Goal: Task Accomplishment & Management: Manage account settings

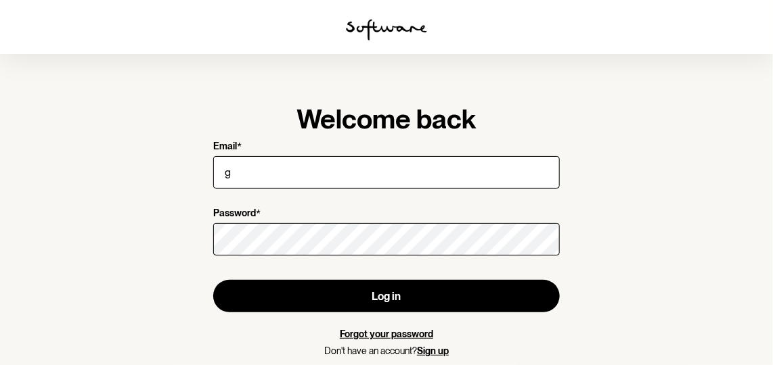
type input "[EMAIL_ADDRESS][DOMAIN_NAME]"
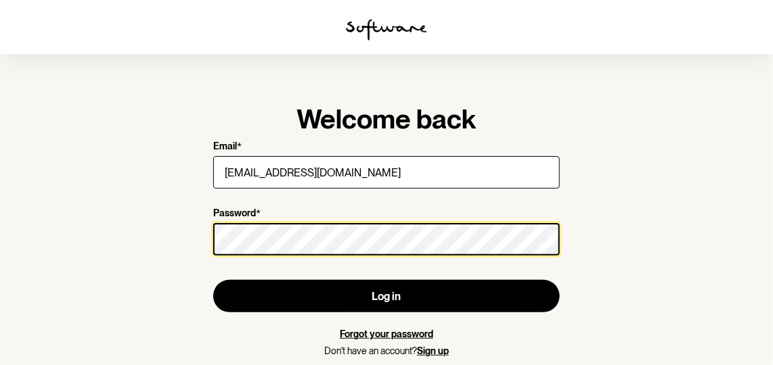
click at [213, 280] on button "Log in" at bounding box center [386, 296] width 346 height 32
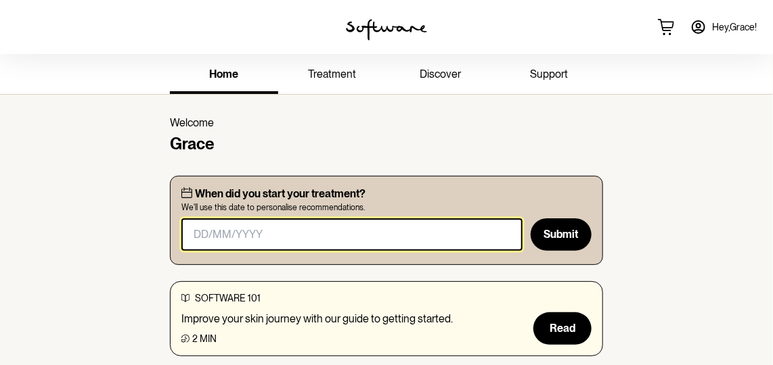
click at [206, 236] on input "masked-date" at bounding box center [351, 235] width 341 height 32
type input "1"
type input "[DATE]"
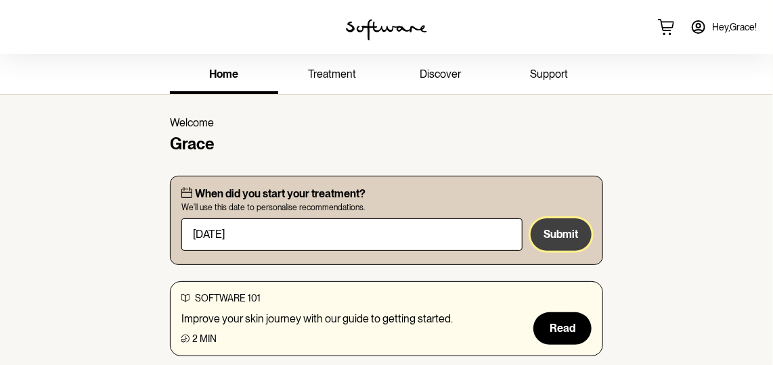
click at [574, 243] on button "Submit" at bounding box center [560, 235] width 61 height 32
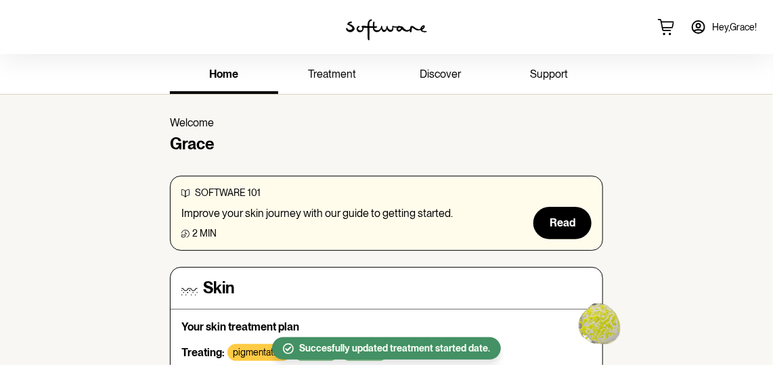
click at [332, 73] on span "treatment" at bounding box center [332, 74] width 48 height 13
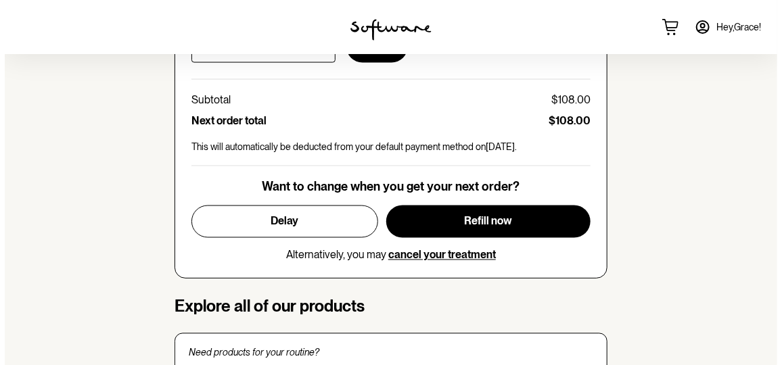
scroll to position [737, 0]
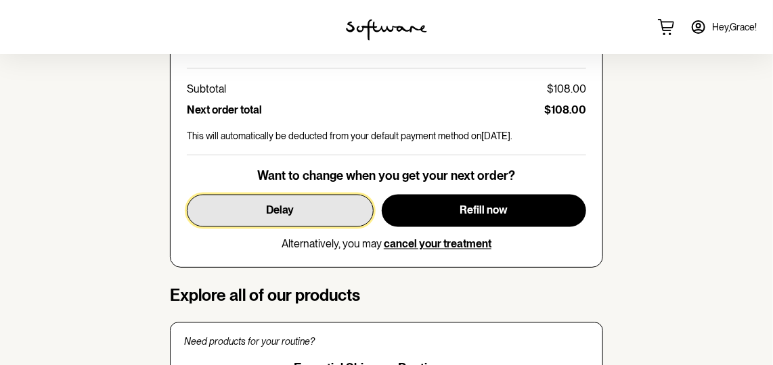
click at [322, 212] on button "Delay" at bounding box center [280, 211] width 187 height 32
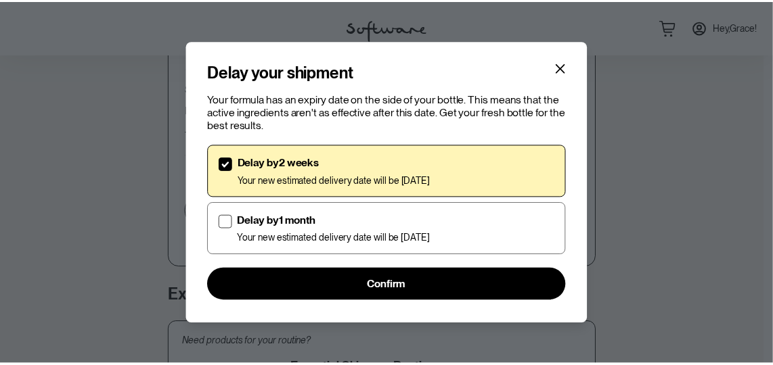
scroll to position [3, 0]
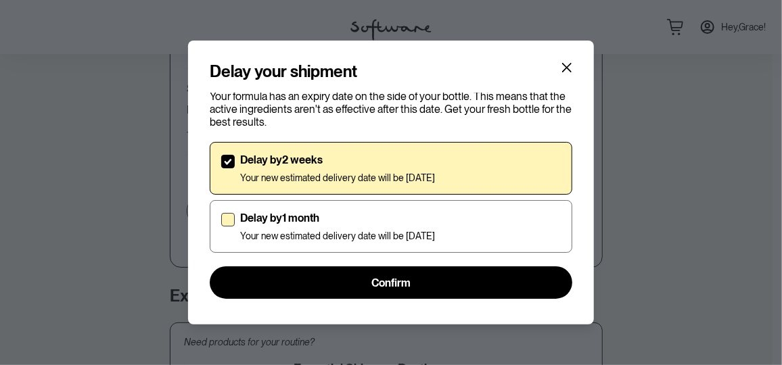
click at [435, 219] on p "Delay by 1 month" at bounding box center [337, 218] width 195 height 13
click at [221, 227] on input "Delay by 1 month Your new estimated delivery date will be [DATE]" at bounding box center [221, 227] width 1 height 1
checkbox input "true"
checkbox input "false"
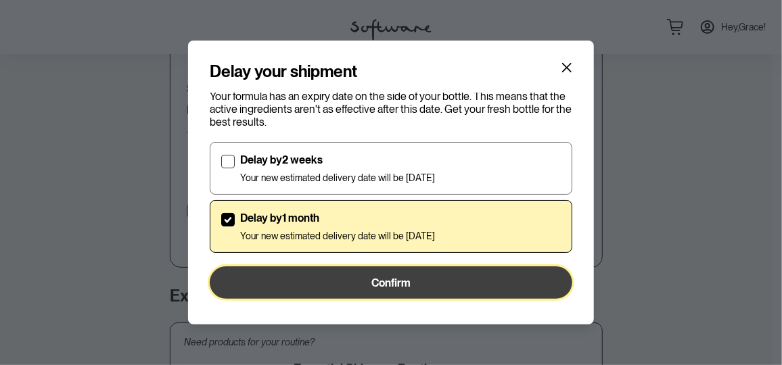
click at [430, 281] on button "Confirm" at bounding box center [391, 283] width 363 height 32
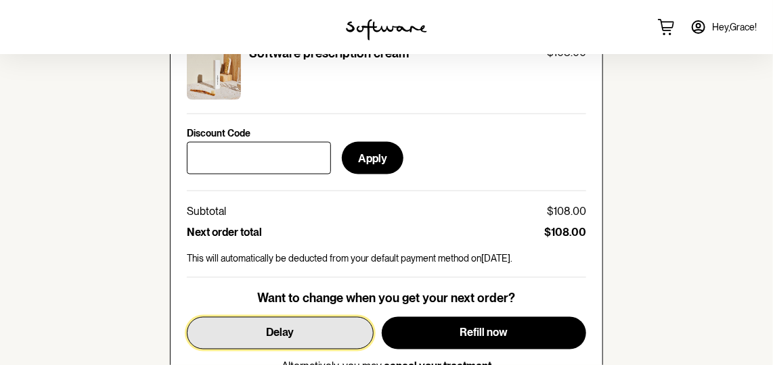
scroll to position [676, 0]
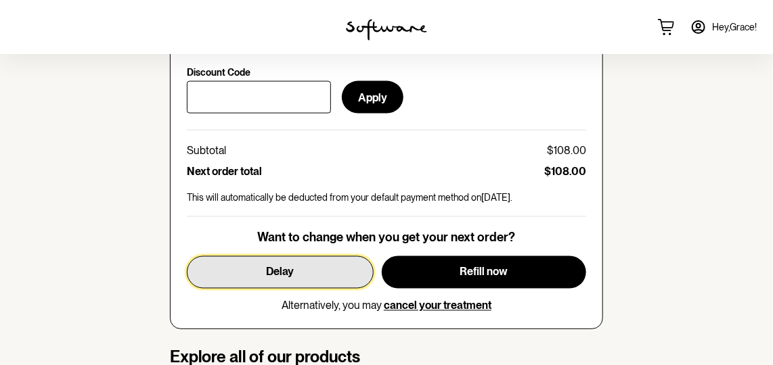
click at [347, 277] on button "Delay" at bounding box center [280, 272] width 187 height 32
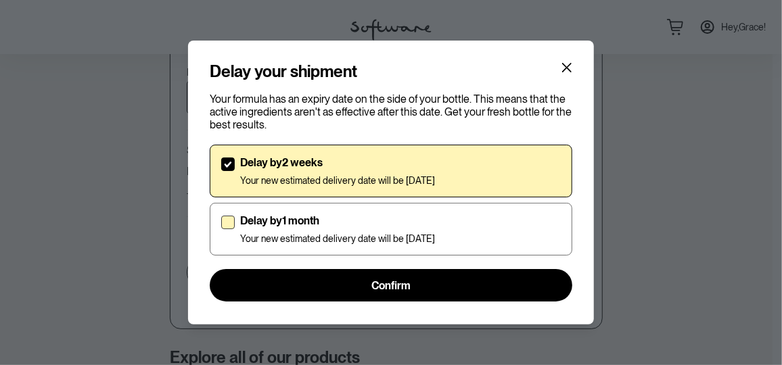
click at [505, 229] on div "Delay by 1 month Your new estimated delivery date will be [DATE]" at bounding box center [400, 229] width 321 height 30
click at [221, 229] on input "Delay by 1 month Your new estimated delivery date will be [DATE]" at bounding box center [221, 229] width 1 height 1
checkbox input "true"
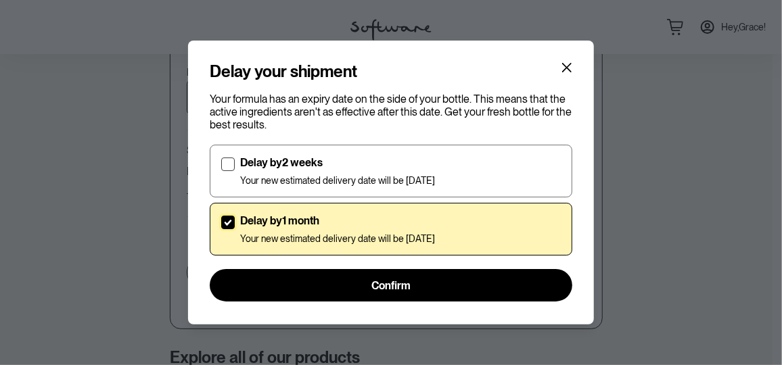
checkbox input "false"
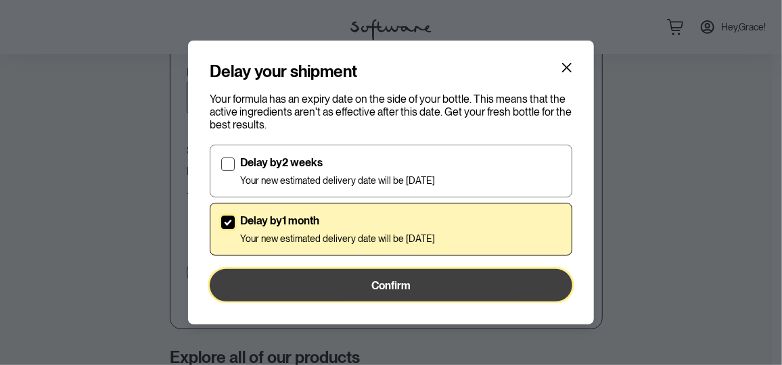
click at [455, 290] on button "Confirm" at bounding box center [391, 285] width 363 height 32
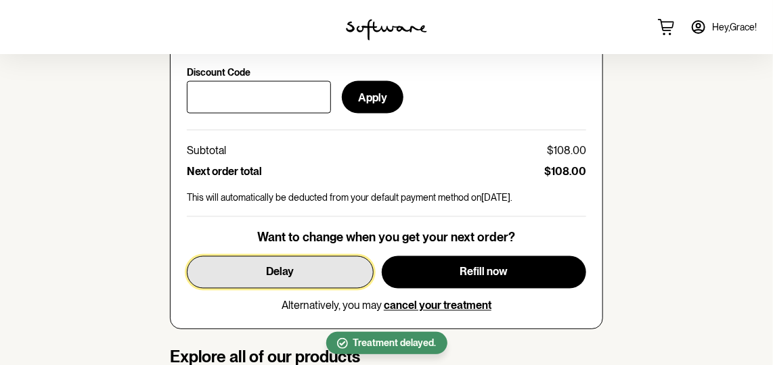
click at [329, 276] on button "Delay" at bounding box center [280, 272] width 187 height 32
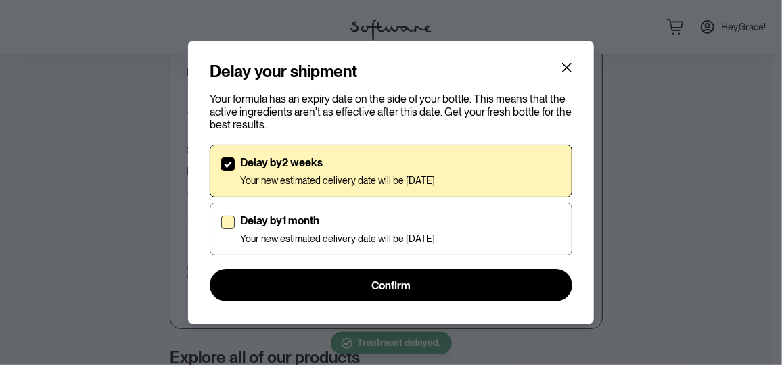
click at [399, 229] on div "Delay by 1 month Your new estimated delivery date will be [DATE]" at bounding box center [337, 229] width 195 height 30
click at [221, 229] on input "Delay by 1 month Your new estimated delivery date will be [DATE]" at bounding box center [221, 229] width 1 height 1
checkbox input "true"
checkbox input "false"
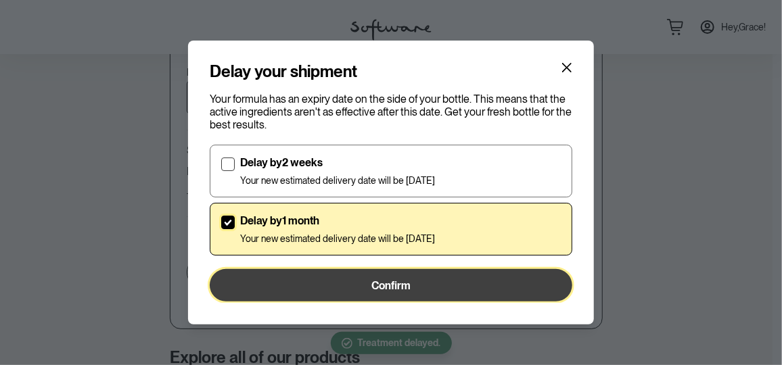
click at [371, 279] on span "Confirm" at bounding box center [390, 285] width 39 height 13
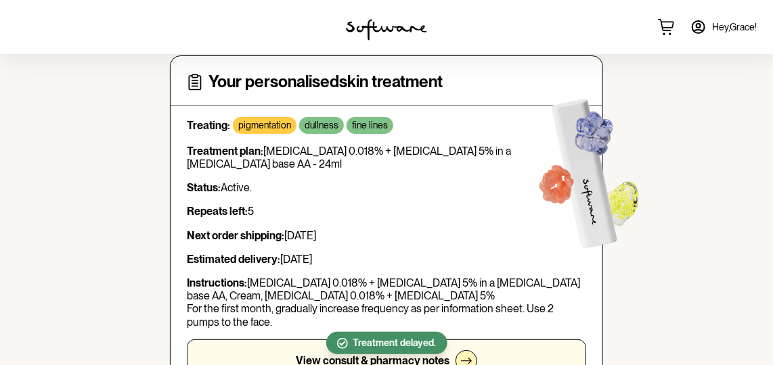
scroll to position [0, 0]
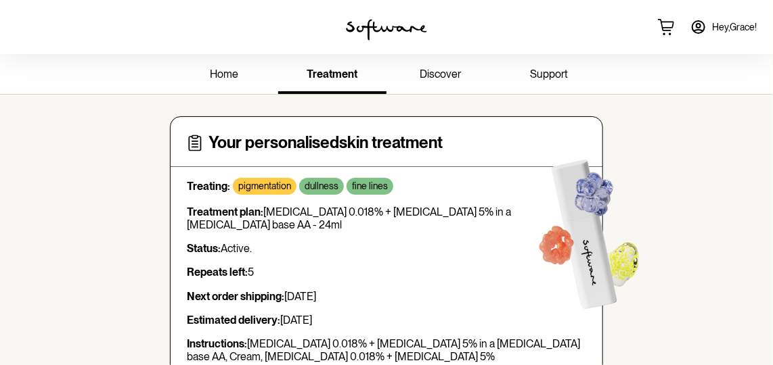
click at [739, 22] on span "Hey, [PERSON_NAME] !" at bounding box center [734, 28] width 45 height 12
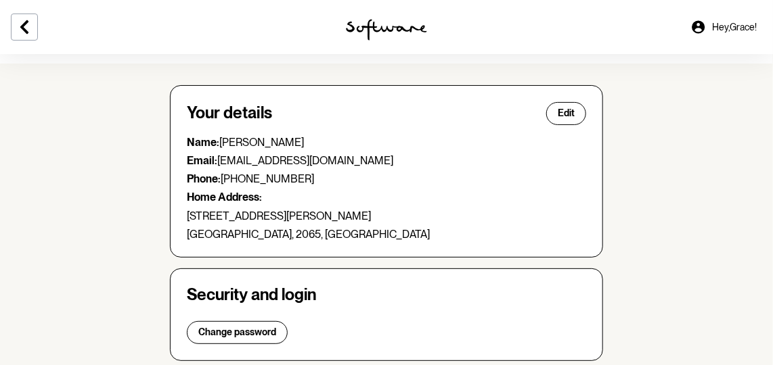
scroll to position [61, 0]
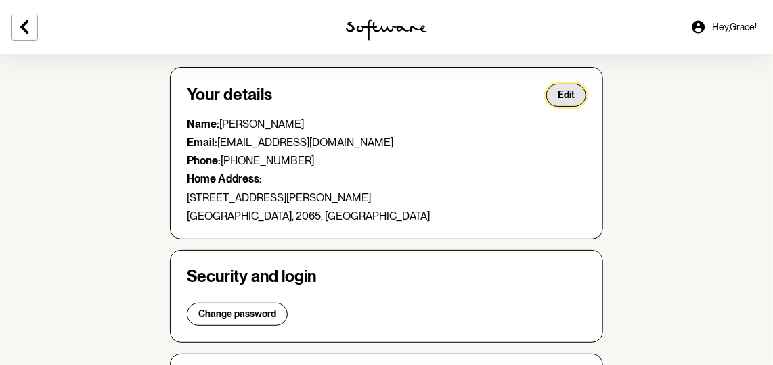
click at [575, 96] on button "Edit" at bounding box center [566, 95] width 40 height 23
select select "[GEOGRAPHIC_DATA]"
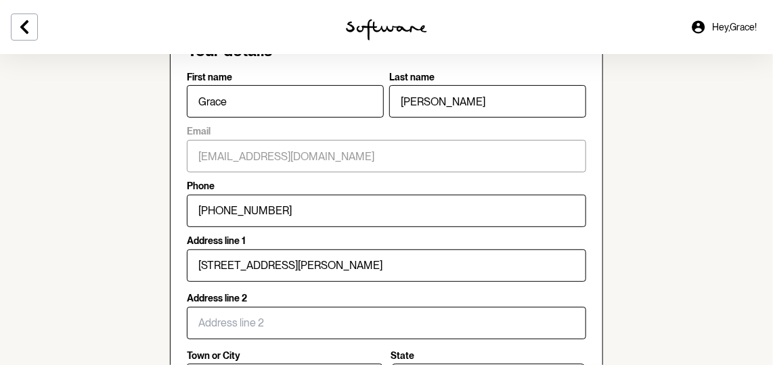
scroll to position [122, 0]
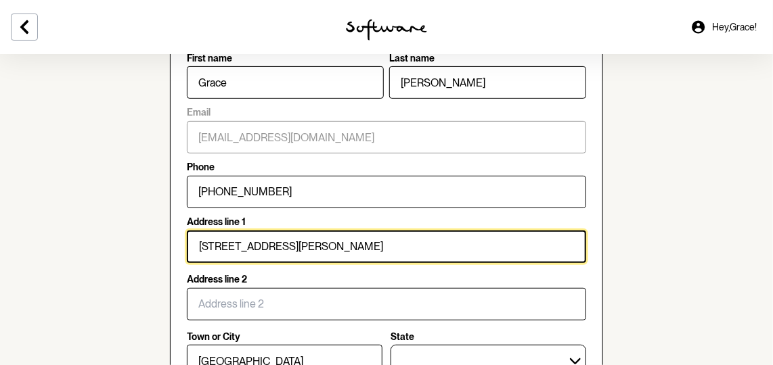
drag, startPoint x: 298, startPoint y: 235, endPoint x: 83, endPoint y: 269, distance: 217.8
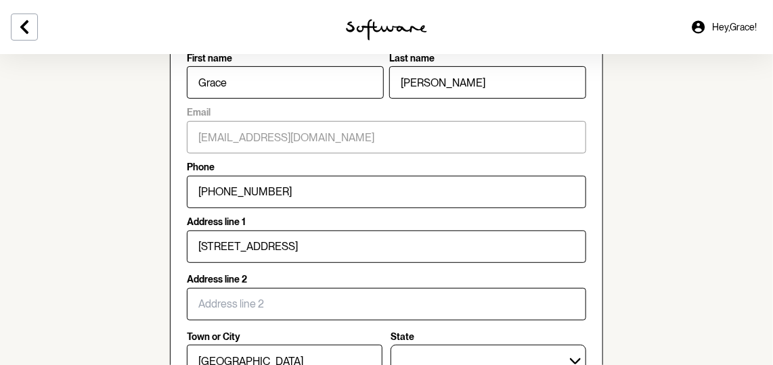
type input "8 Bunya Parade"
type input "South Coogee"
type input "2034"
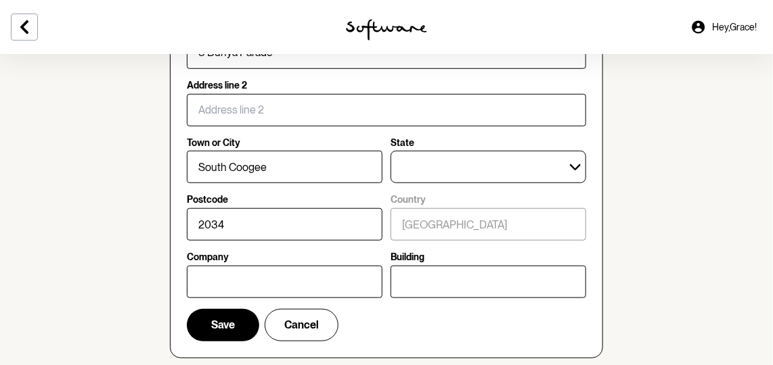
scroll to position [430, 0]
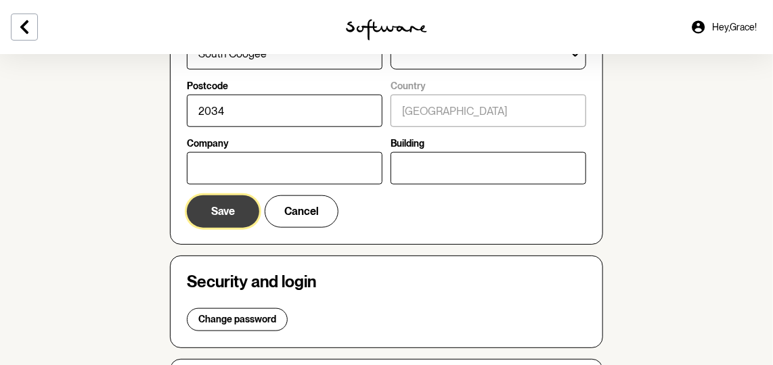
click at [224, 207] on span "Save" at bounding box center [223, 211] width 24 height 13
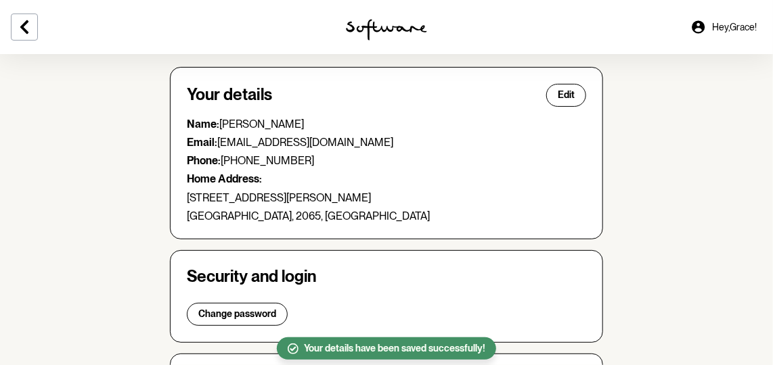
scroll to position [0, 0]
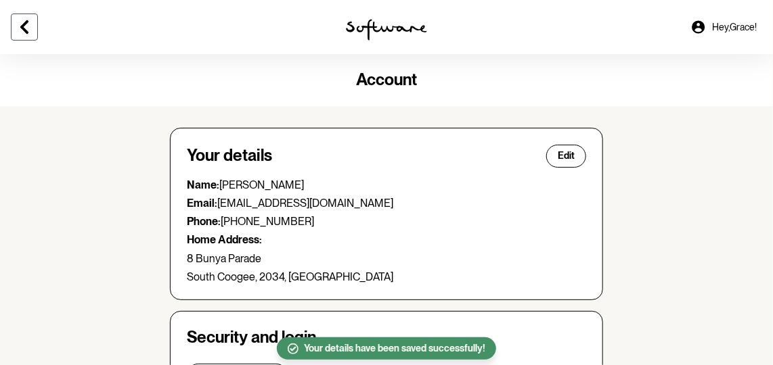
click at [26, 32] on icon at bounding box center [24, 27] width 8 height 14
